Goal: Information Seeking & Learning: Stay updated

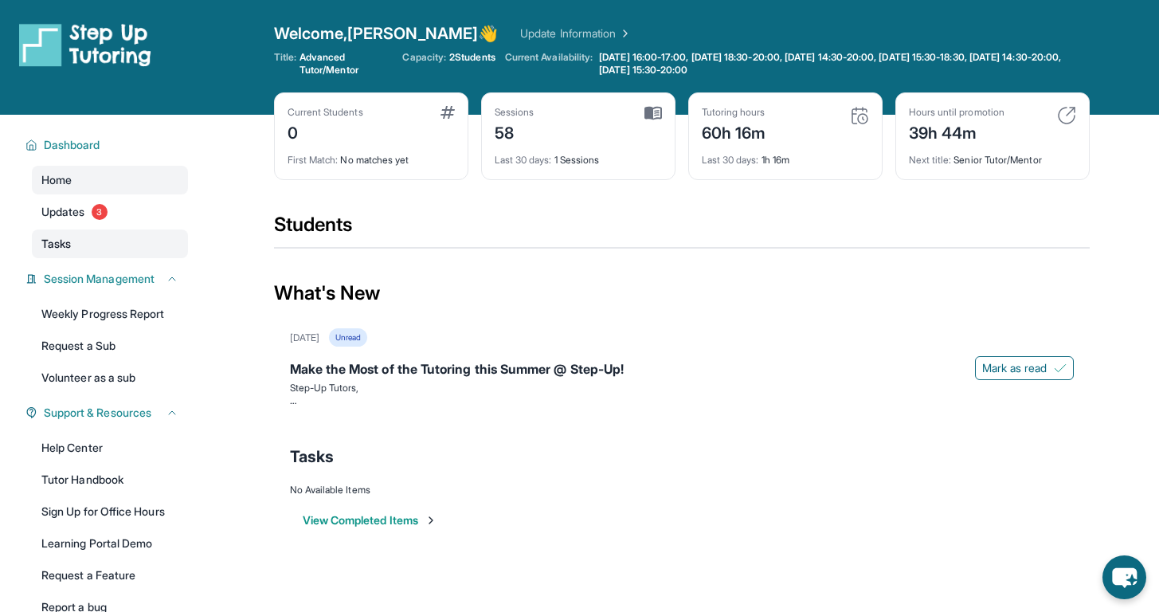
click at [139, 232] on link "Tasks" at bounding box center [110, 243] width 156 height 29
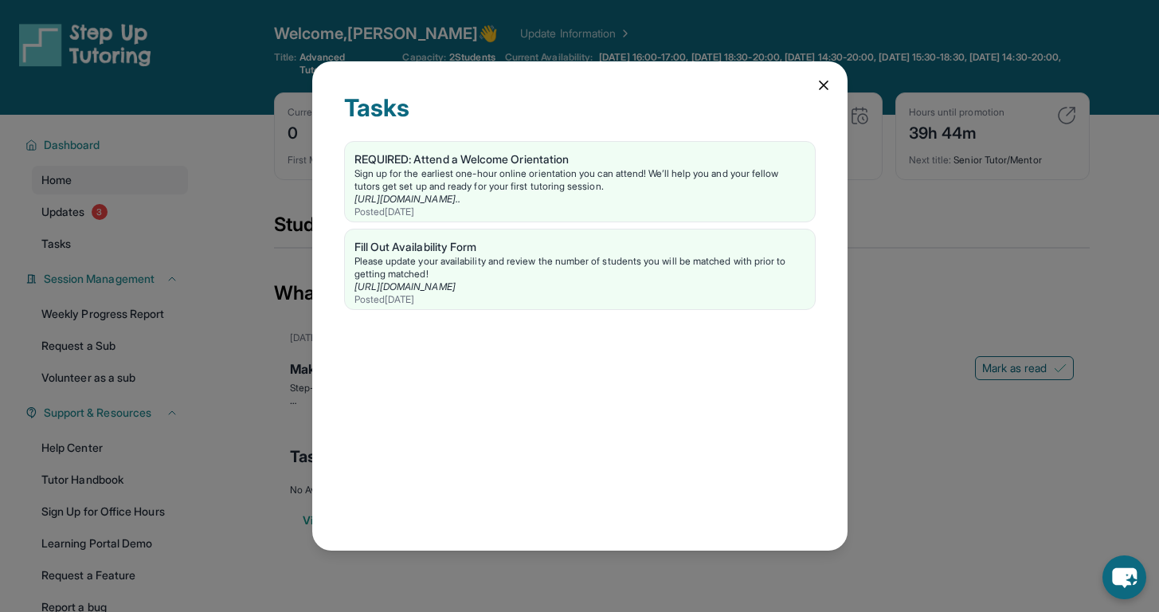
click at [122, 218] on div "Tasks REQUIRED: Attend a Welcome Orientation Sign up for the earliest one-hour …" at bounding box center [579, 306] width 1159 height 612
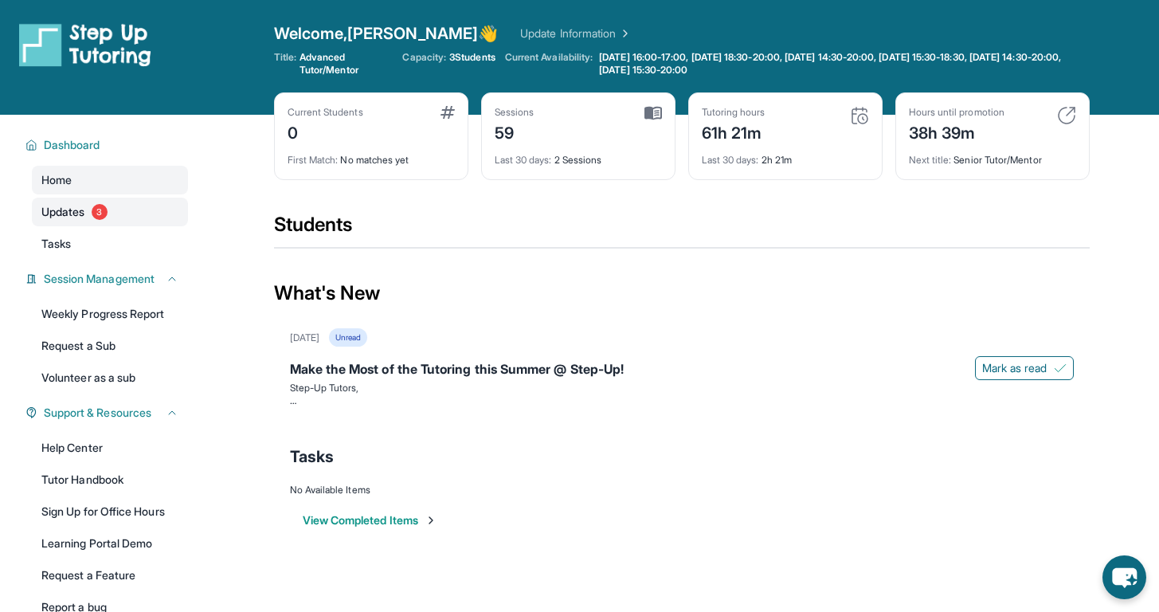
click at [127, 218] on link "Updates 3" at bounding box center [110, 212] width 156 height 29
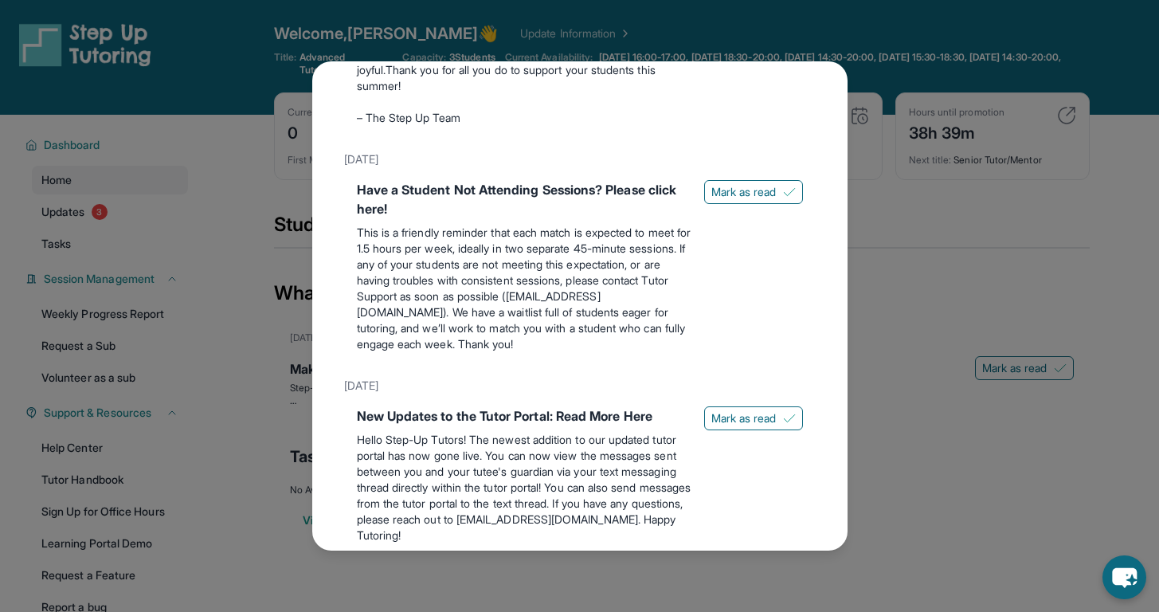
scroll to position [594, 0]
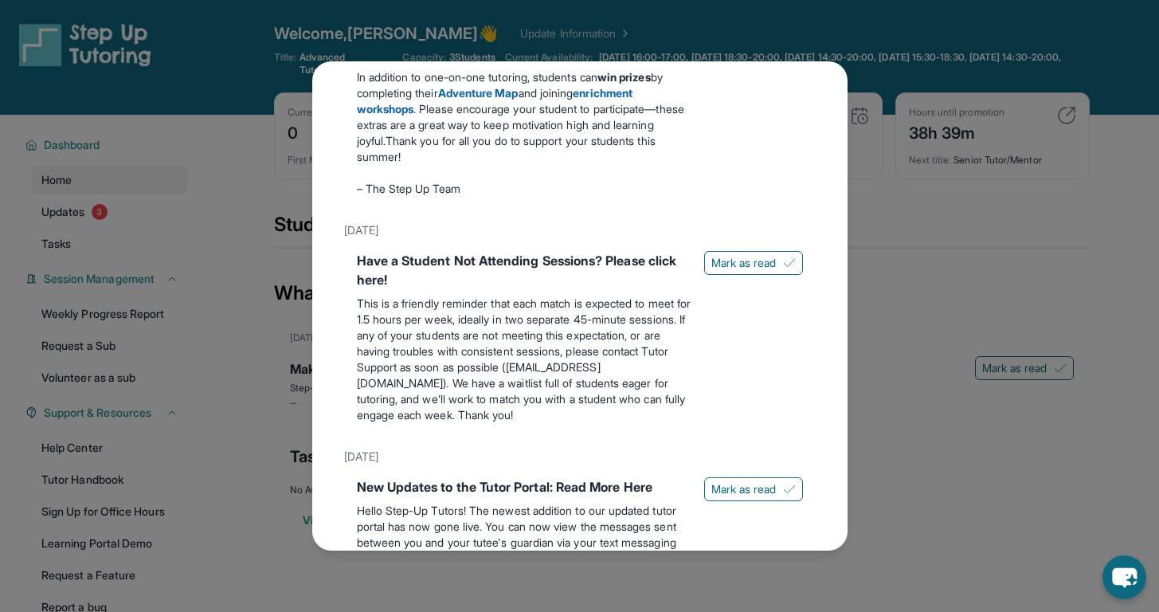
click at [876, 181] on div "Updates [DATE] Make the Most of the Tutoring this Summer @ Step-Up! Step-Up Tut…" at bounding box center [579, 306] width 1159 height 612
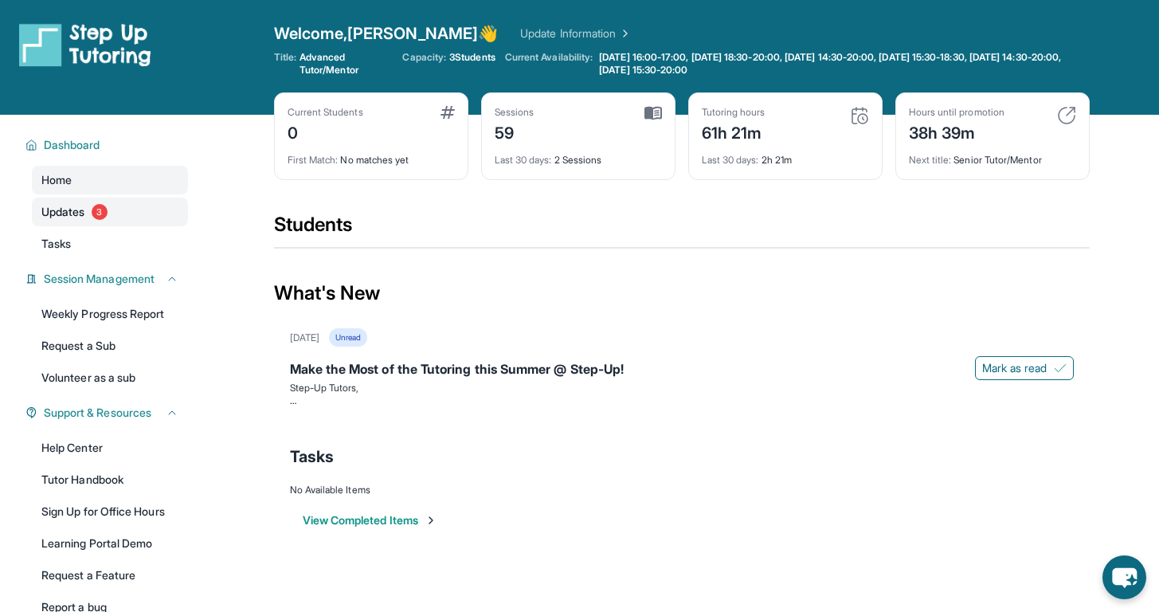
click at [110, 219] on link "Updates 3" at bounding box center [110, 212] width 156 height 29
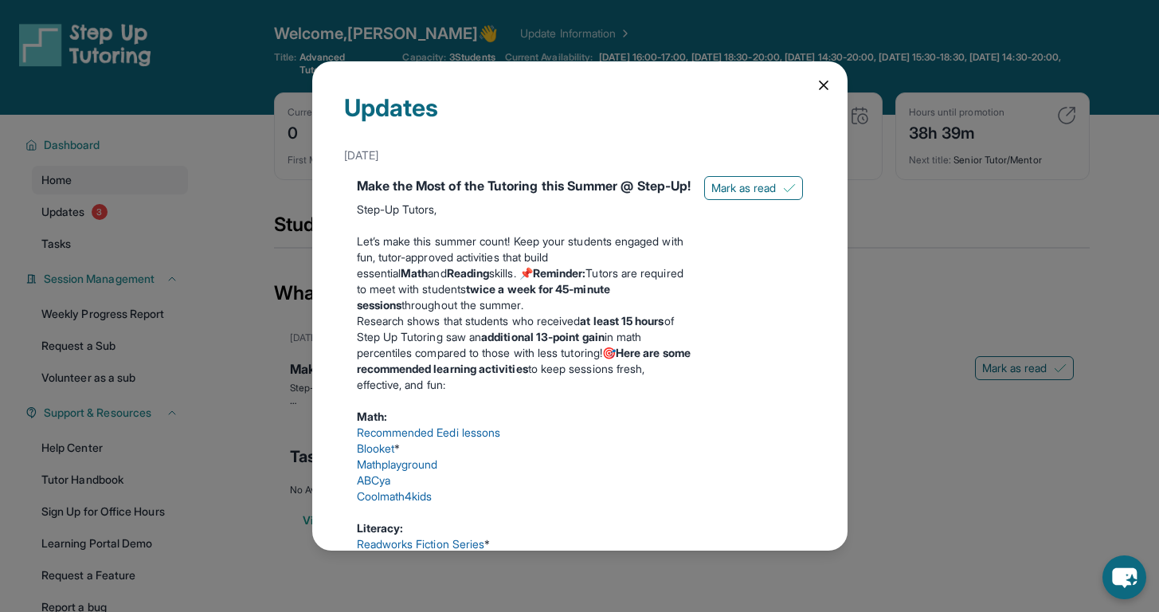
click at [816, 86] on icon at bounding box center [824, 85] width 16 height 16
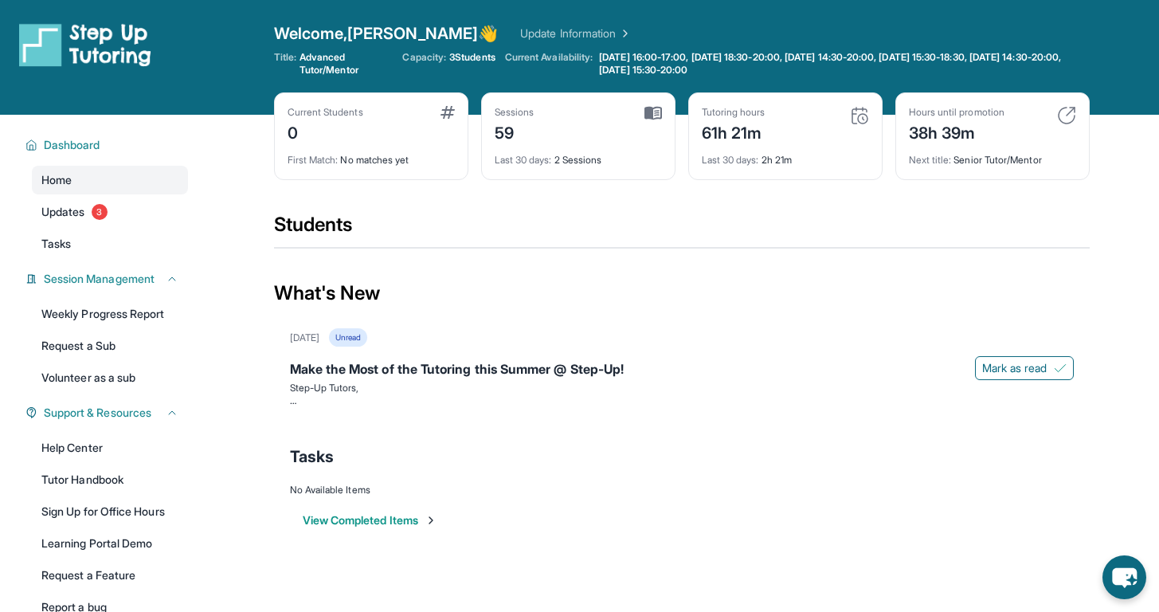
click at [520, 32] on link "Update Information" at bounding box center [576, 33] width 112 height 16
click at [496, 24] on div "Welcome, [PERSON_NAME] 👋 Update Information" at bounding box center [682, 33] width 816 height 22
click at [520, 32] on link "Update Information" at bounding box center [576, 33] width 112 height 16
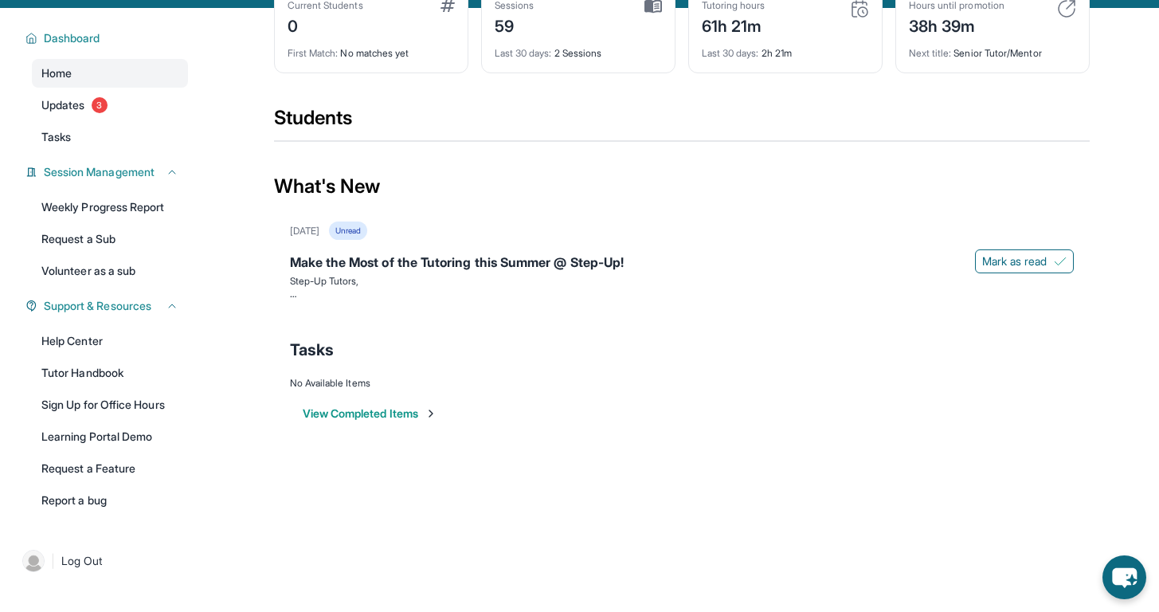
scroll to position [0, 0]
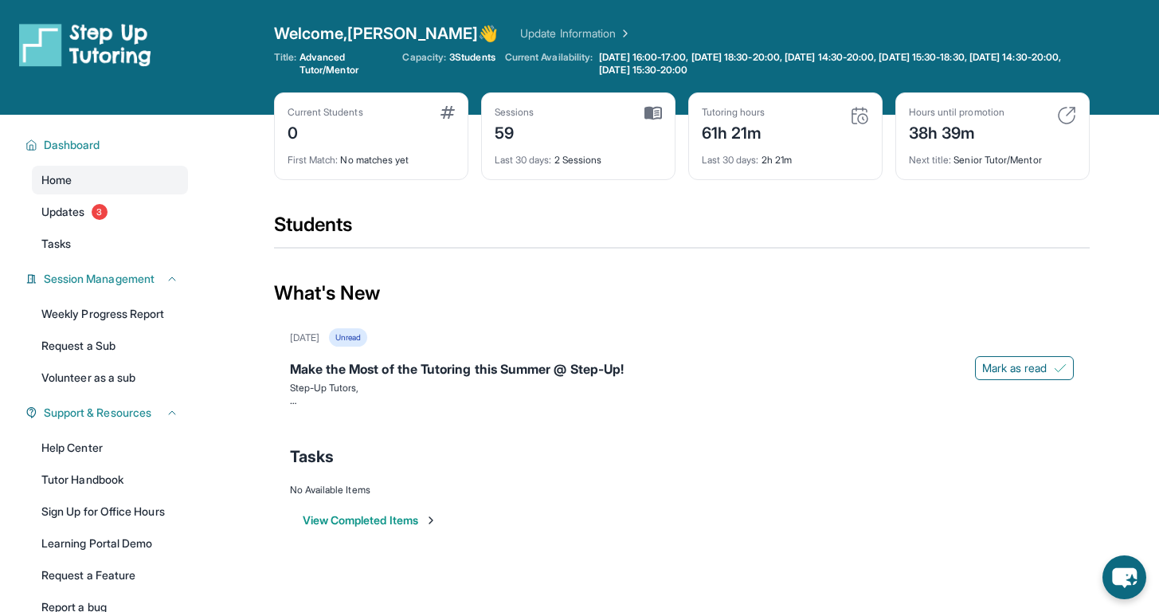
click at [366, 152] on div "First Match : No matches yet" at bounding box center [371, 155] width 167 height 22
click at [366, 153] on div "First Match : No matches yet" at bounding box center [371, 155] width 167 height 22
click at [438, 112] on div "Current Students 0" at bounding box center [371, 125] width 167 height 38
click at [94, 219] on link "Updates 3" at bounding box center [110, 212] width 156 height 29
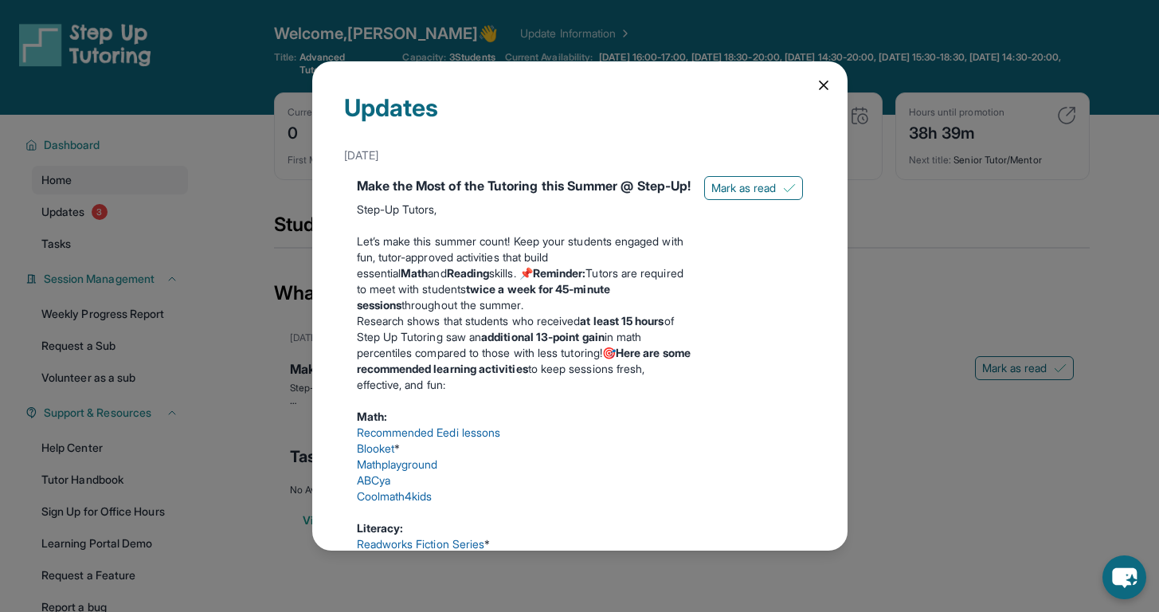
click at [83, 256] on div "Updates [DATE] Make the Most of the Tutoring this Summer @ Step-Up! Step-Up Tut…" at bounding box center [579, 306] width 1159 height 612
